Goal: Task Accomplishment & Management: Use online tool/utility

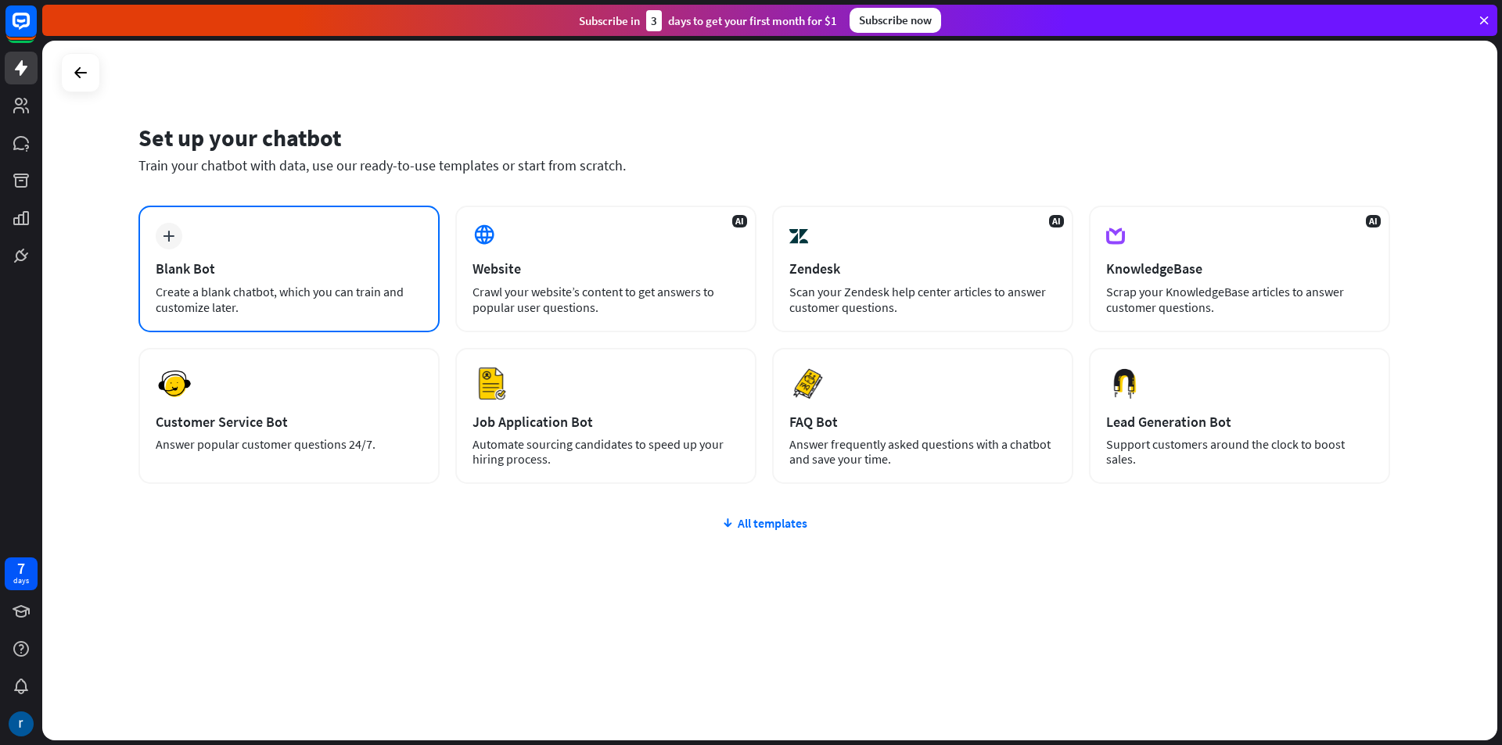
click at [351, 277] on div "Blank Bot" at bounding box center [289, 269] width 267 height 18
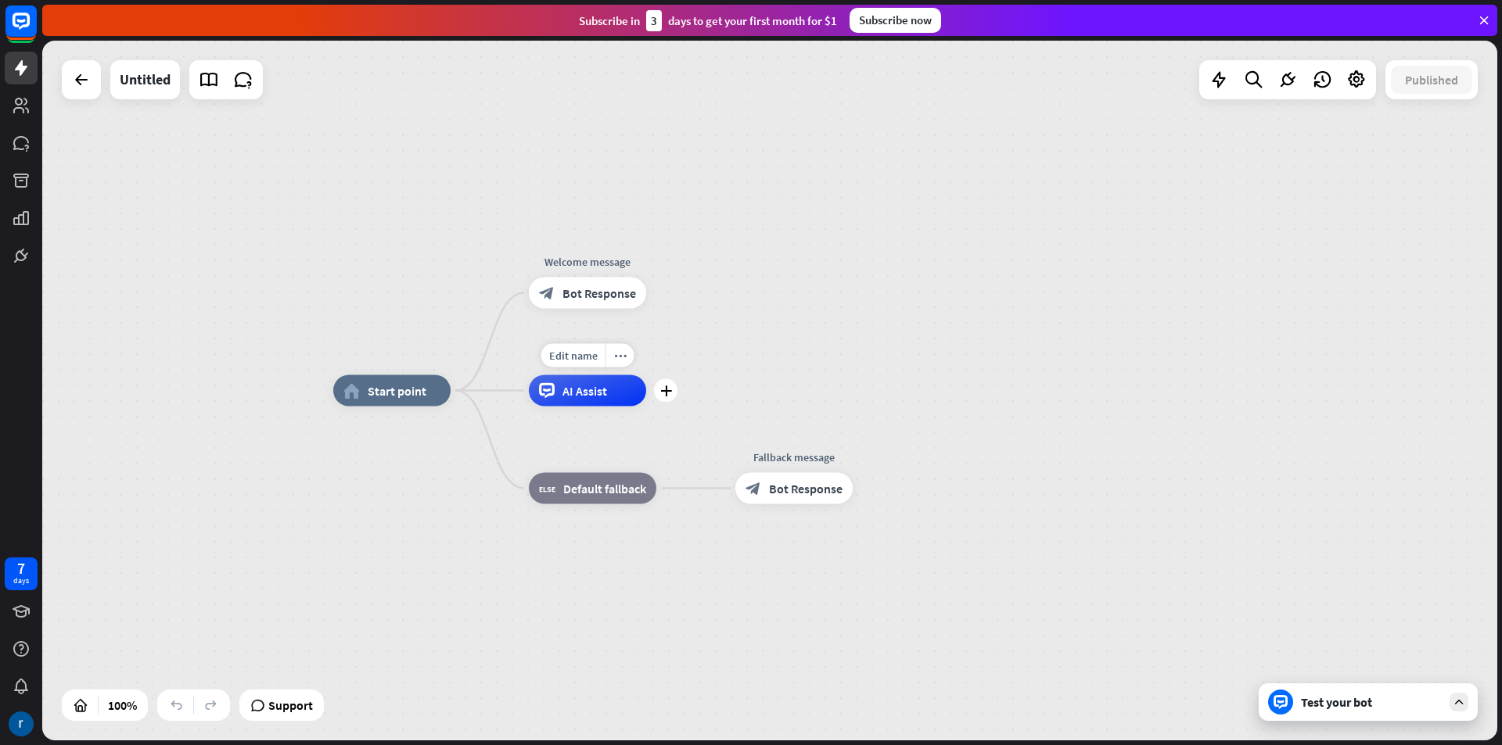
click at [602, 402] on div "AI Assist" at bounding box center [587, 390] width 117 height 31
click at [967, 193] on div "home_2 Start point Welcome message block_bot_response Bot Response AI Assist bl…" at bounding box center [769, 391] width 1455 height 700
click at [422, 393] on span "Start point" at bounding box center [397, 391] width 59 height 16
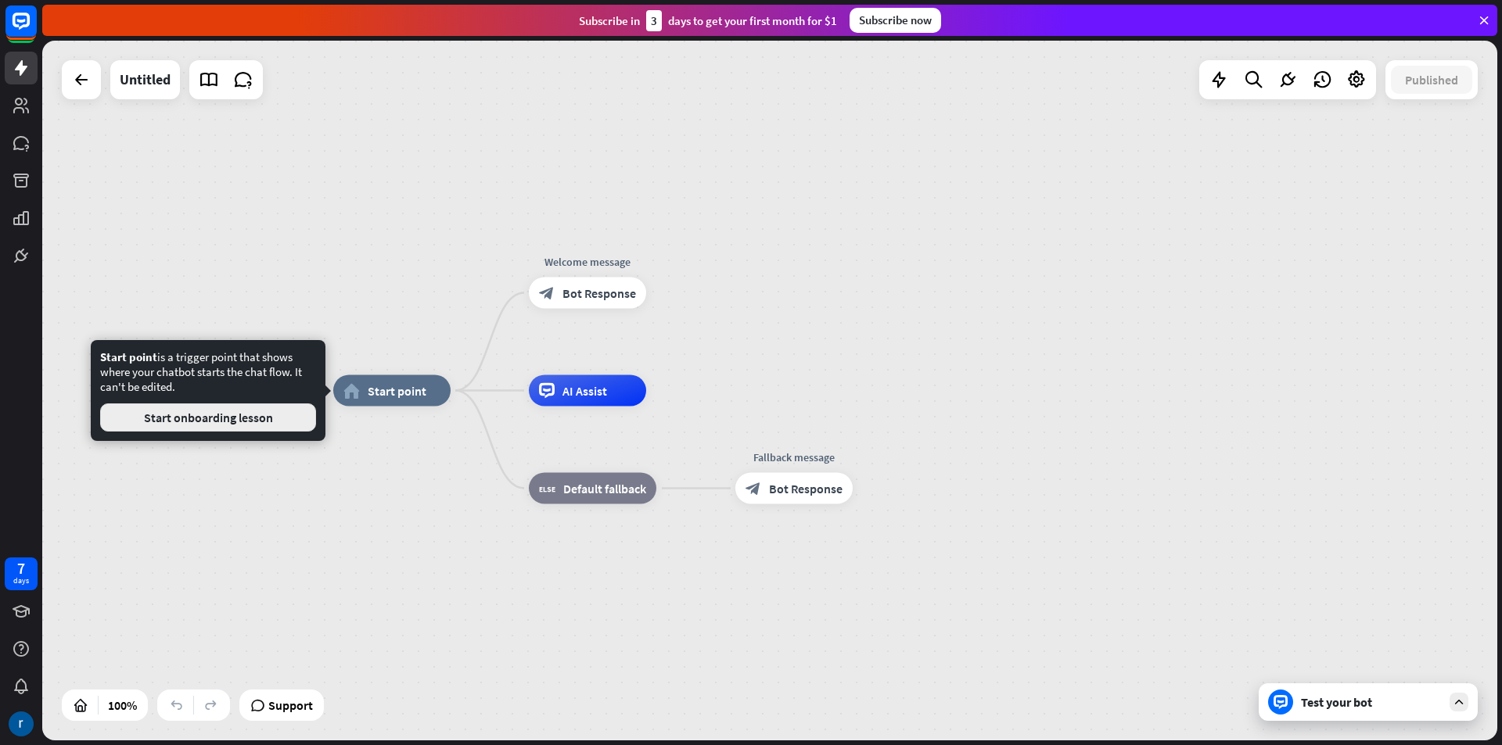
click at [282, 431] on button "Start onboarding lesson" at bounding box center [208, 418] width 216 height 28
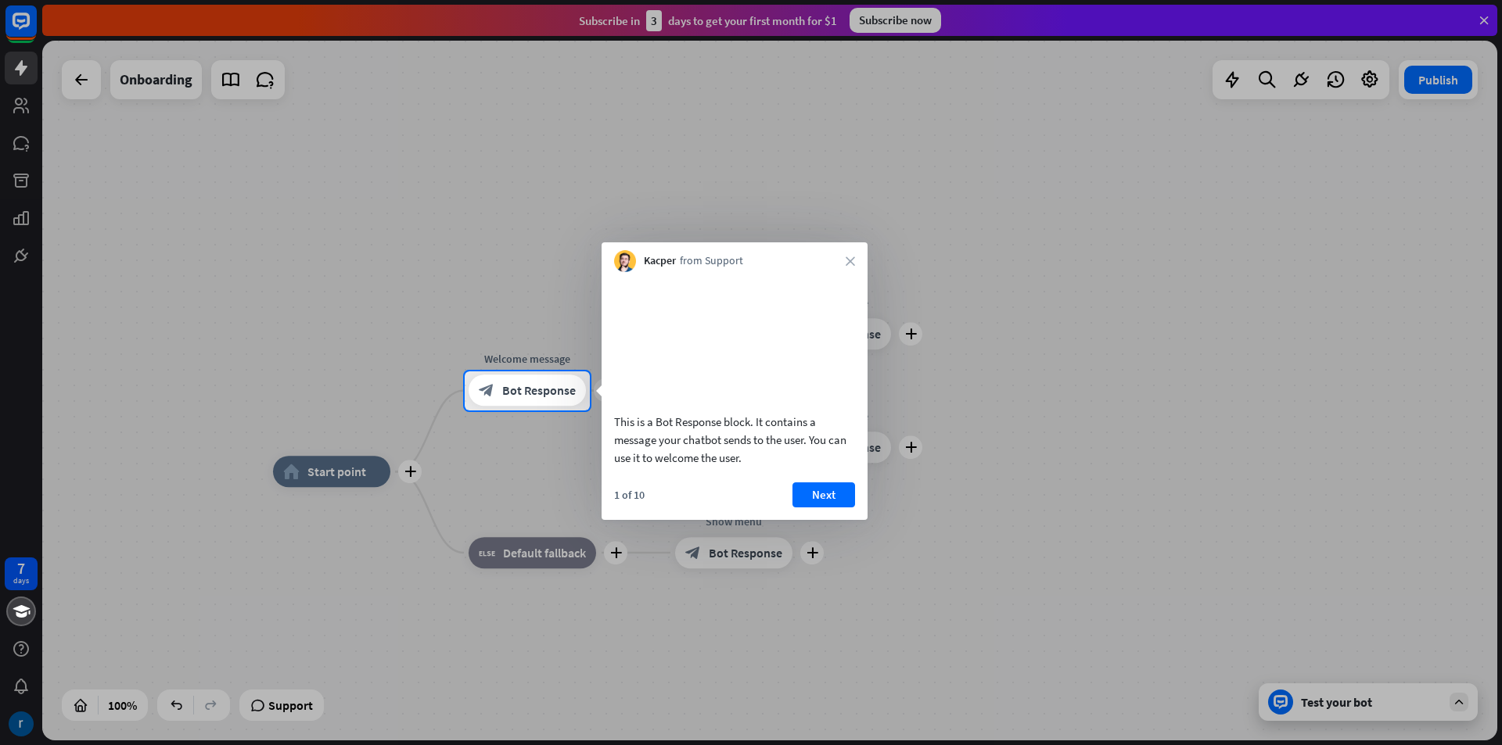
click at [848, 253] on div "Kacper from Support close" at bounding box center [735, 257] width 266 height 30
click at [849, 261] on icon "close" at bounding box center [850, 261] width 9 height 9
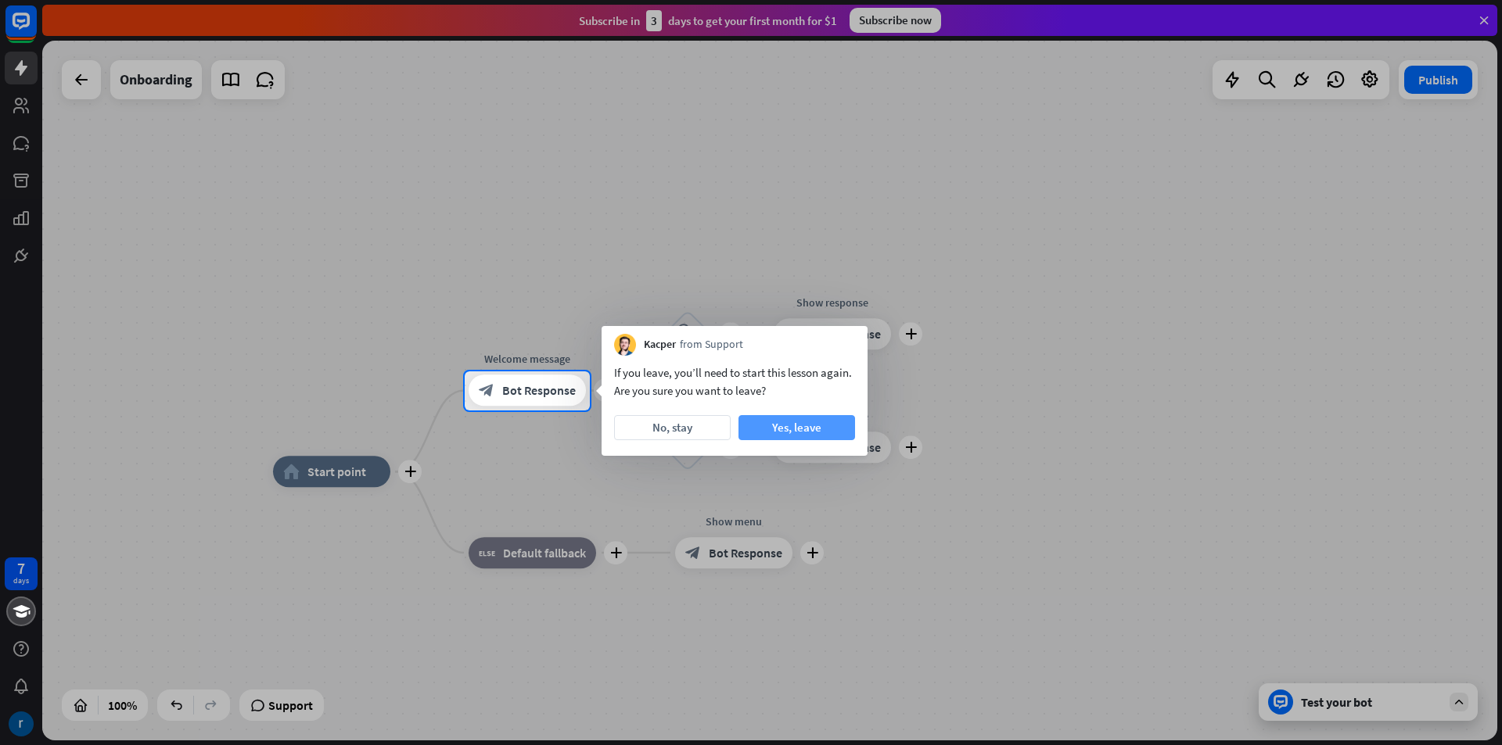
click at [773, 426] on button "Yes, leave" at bounding box center [796, 427] width 117 height 25
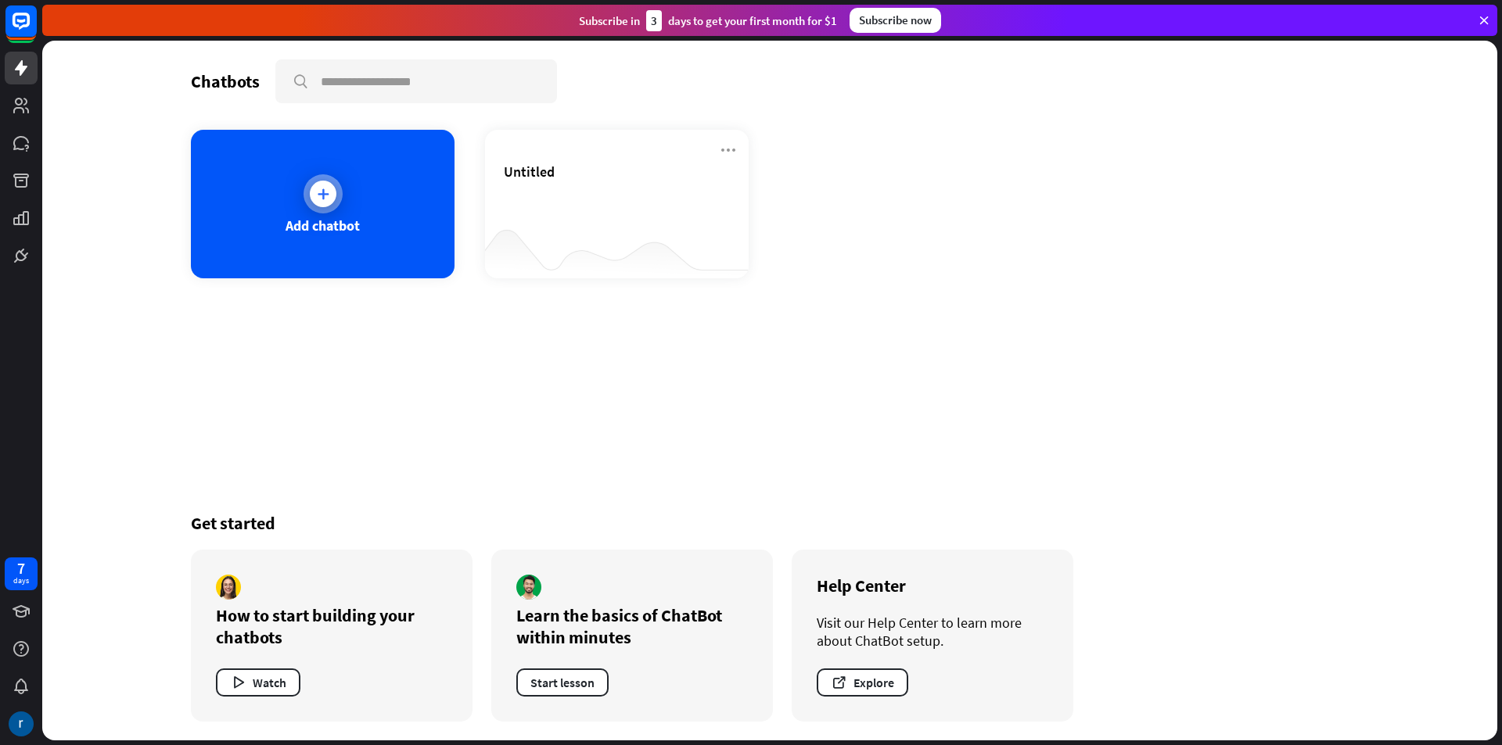
click at [308, 228] on div "Add chatbot" at bounding box center [323, 226] width 74 height 18
